Goal: Task Accomplishment & Management: Complete application form

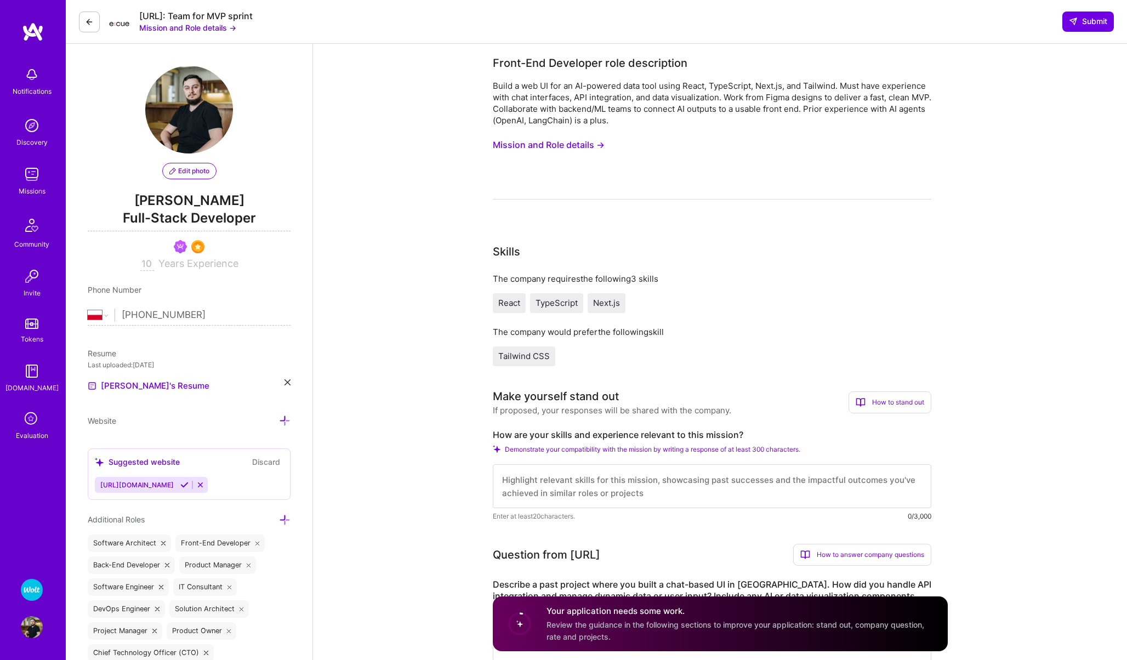
select select "PL"
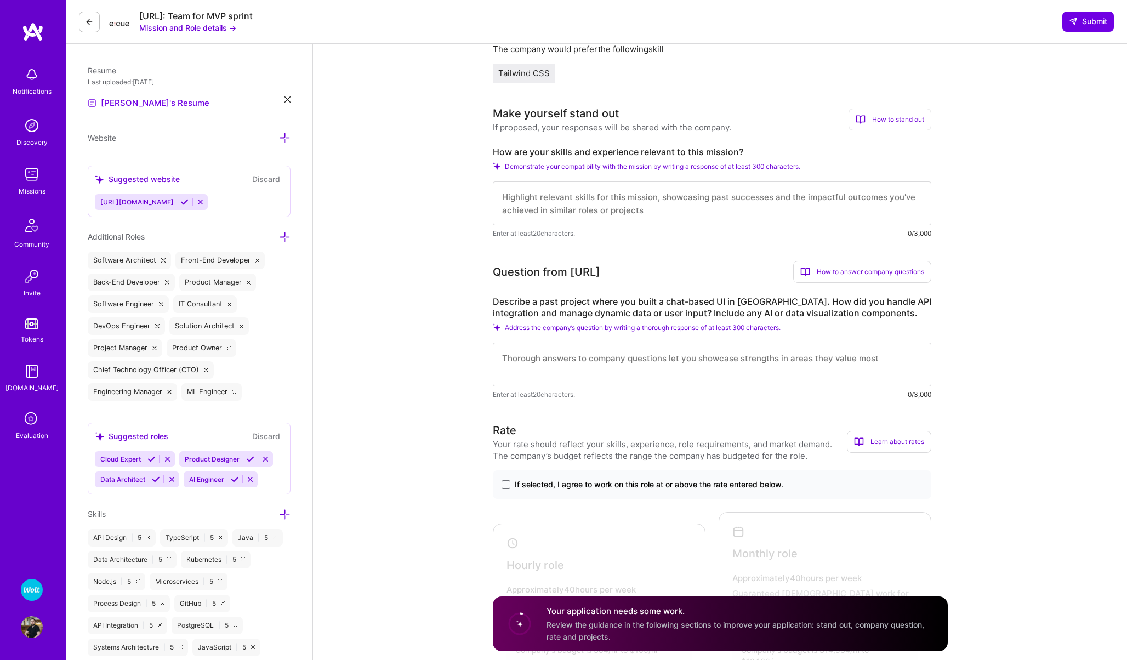
scroll to position [285, 0]
click at [30, 30] on img at bounding box center [33, 32] width 22 height 20
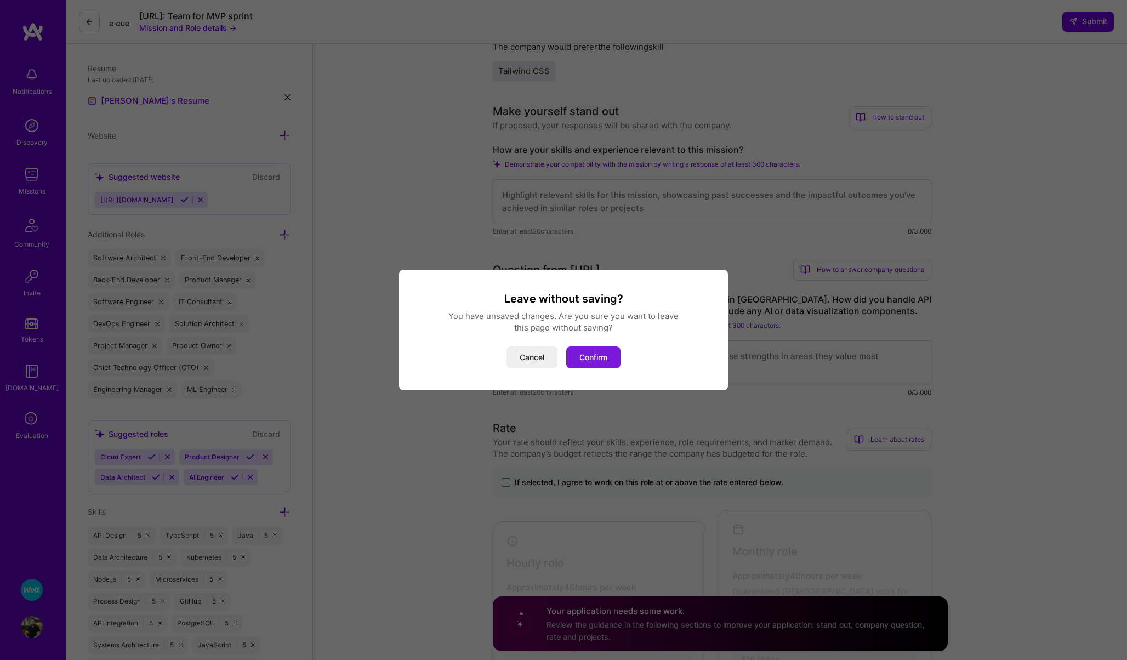
click at [604, 363] on button "Confirm" at bounding box center [593, 357] width 54 height 22
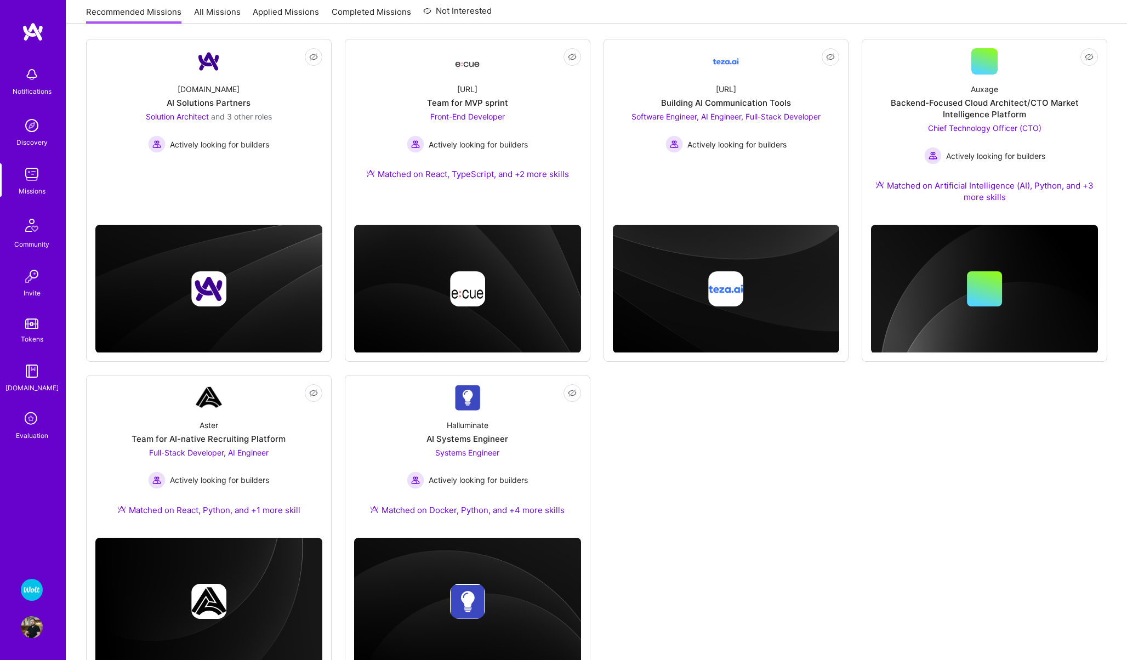
scroll to position [186, 0]
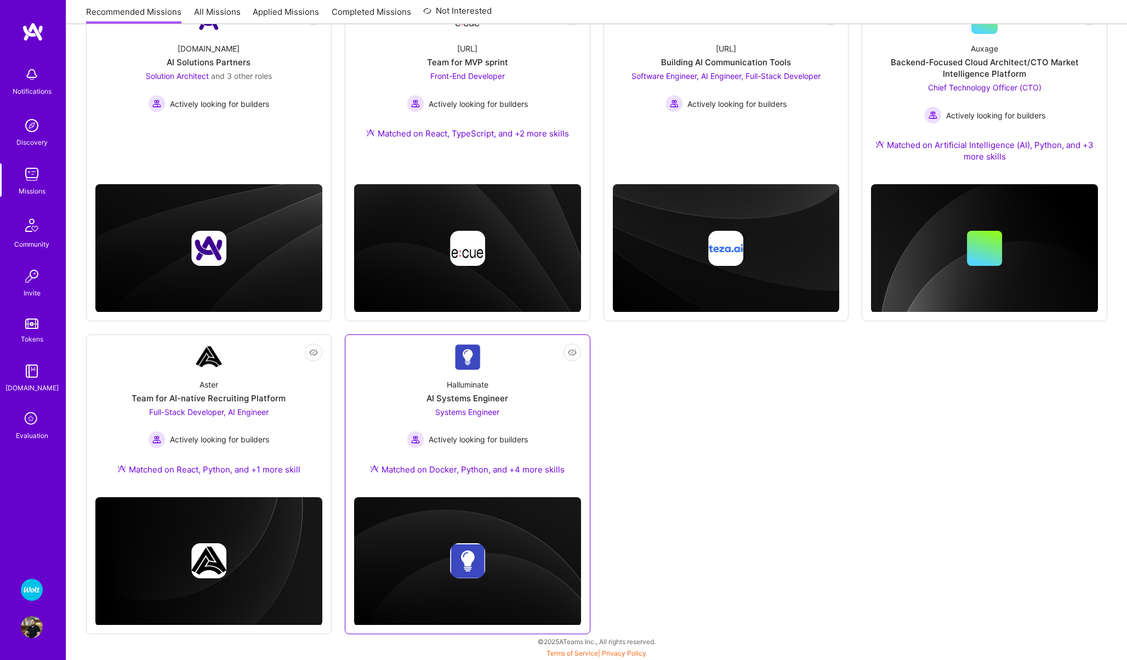
click at [422, 383] on div "Halluminate AI Systems Engineer Systems Engineer Actively looking for builders …" at bounding box center [467, 429] width 227 height 118
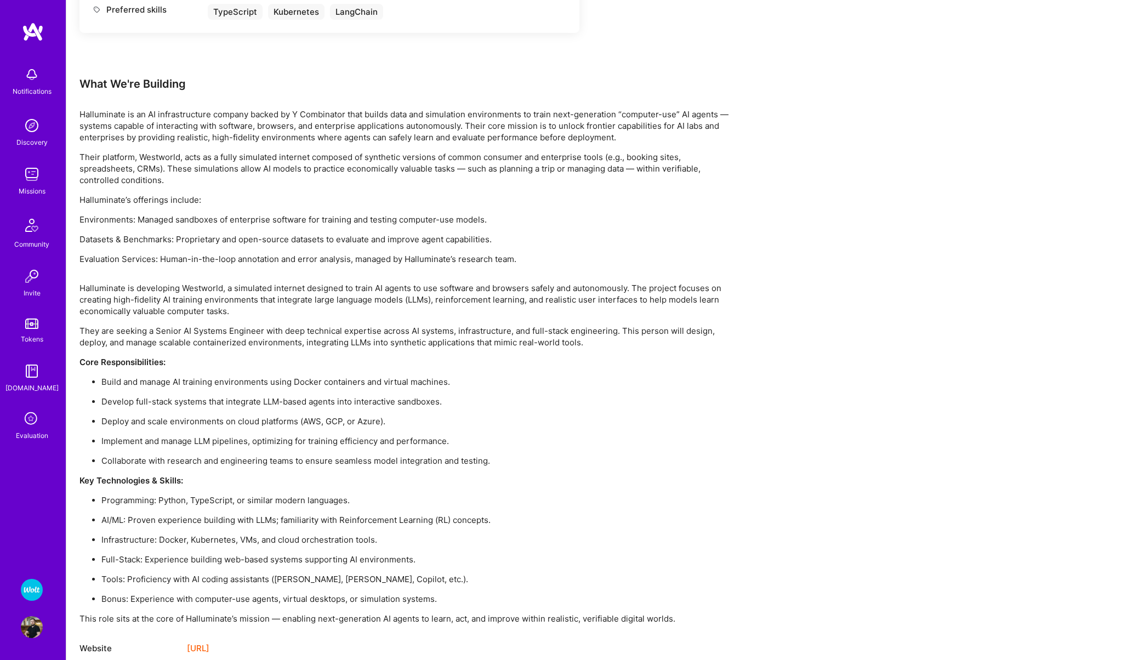
scroll to position [661, 0]
